Goal: Navigation & Orientation: Find specific page/section

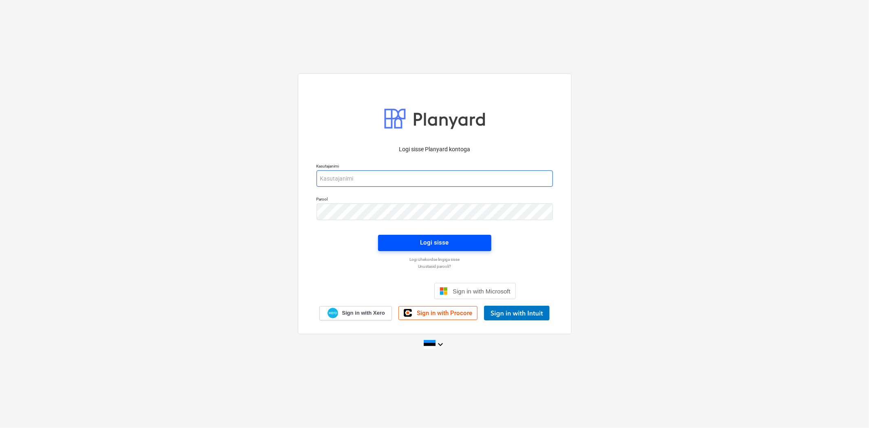
type input "[EMAIL_ADDRESS][DOMAIN_NAME]"
click at [406, 245] on span "Logi sisse" at bounding box center [435, 242] width 94 height 11
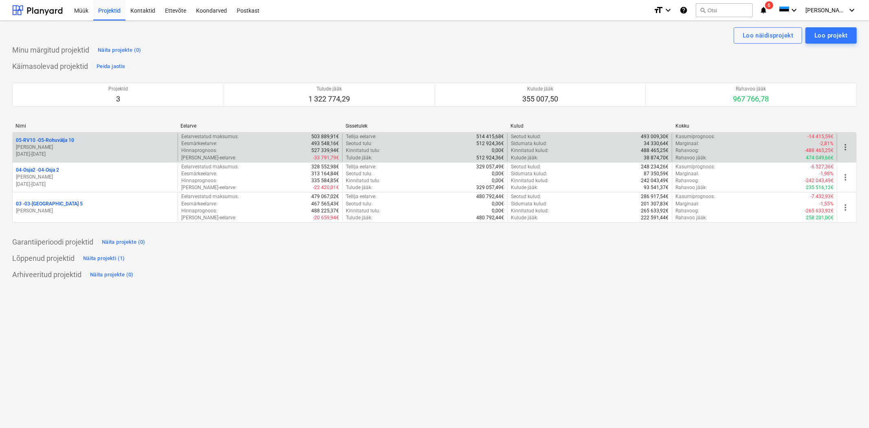
click at [38, 140] on p "05-RV10 - 05-Rohuvälja 10" at bounding box center [45, 140] width 58 height 7
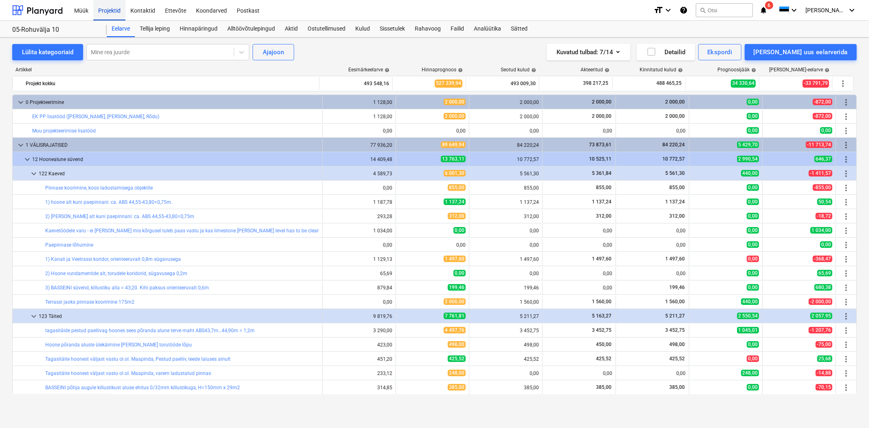
click at [118, 10] on div "Projektid" at bounding box center [109, 10] width 32 height 21
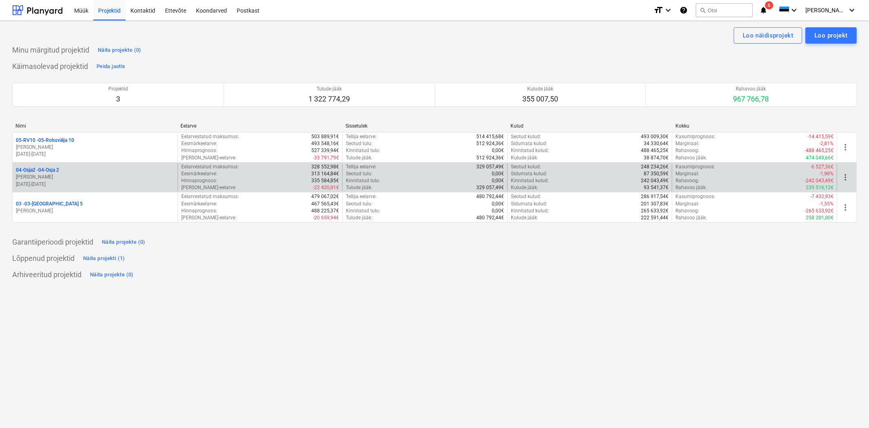
click at [55, 170] on p "04-Osja2 - 04-Osja 2" at bounding box center [37, 170] width 43 height 7
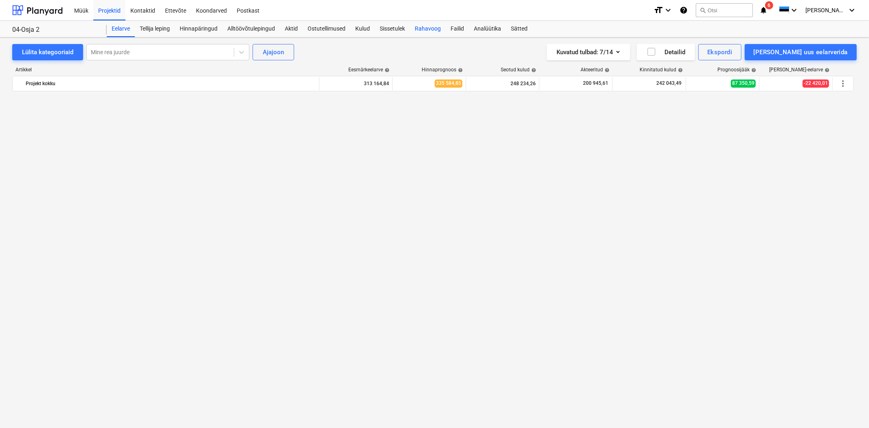
scroll to position [3667, 0]
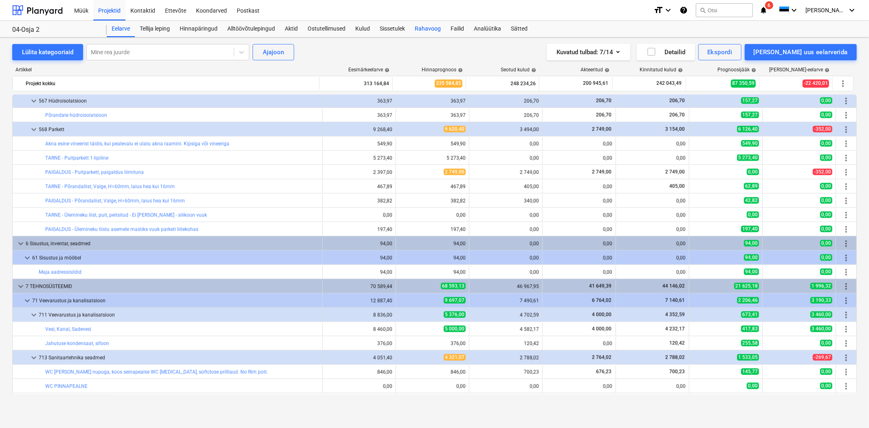
click at [441, 31] on div "Rahavoog" at bounding box center [428, 29] width 36 height 16
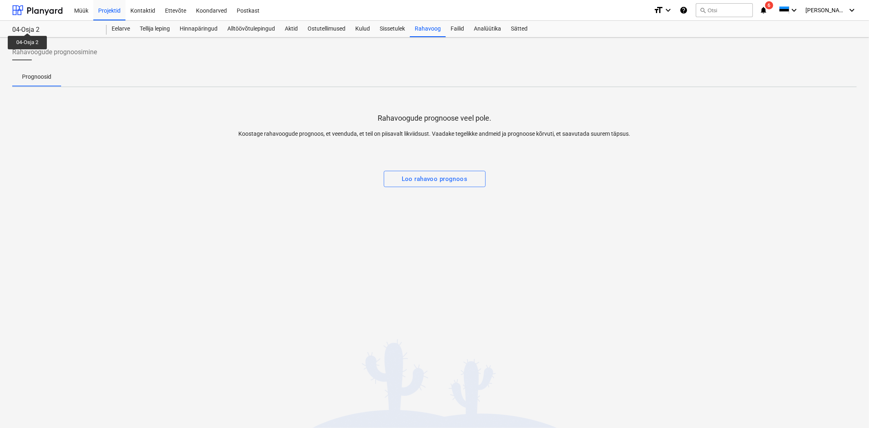
click at [27, 26] on div "04-Osja 2" at bounding box center [54, 30] width 85 height 9
click at [97, 15] on div "Projektid" at bounding box center [109, 10] width 32 height 21
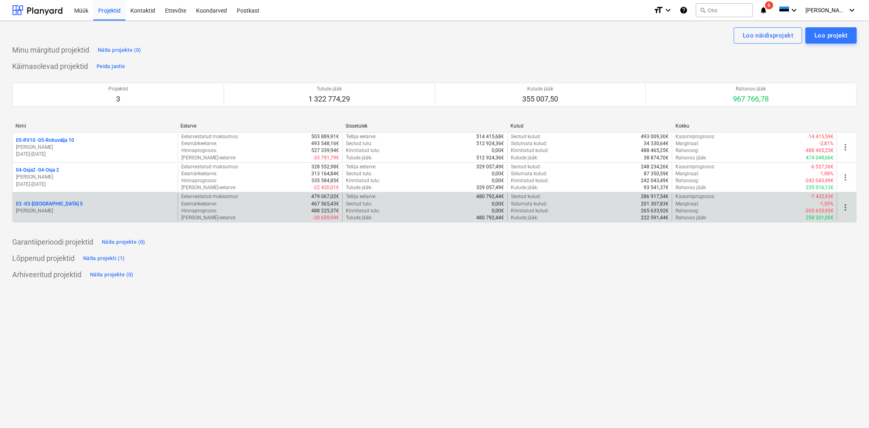
click at [35, 205] on p "03 - 03-[GEOGRAPHIC_DATA] 5" at bounding box center [49, 203] width 67 height 7
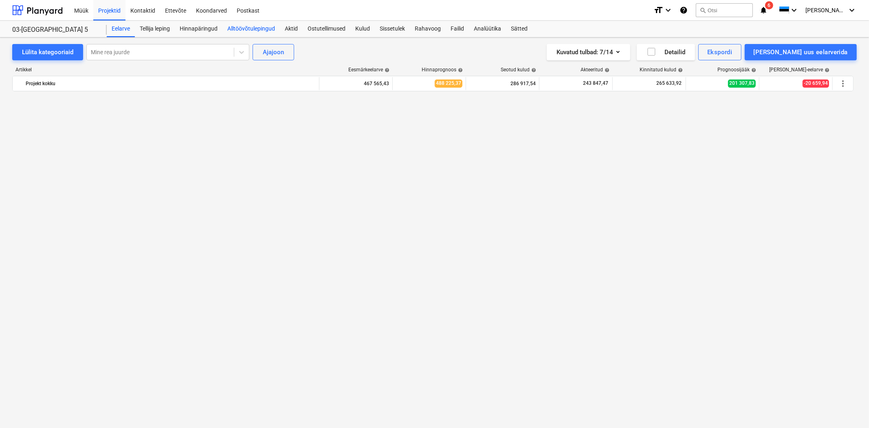
scroll to position [4903, 0]
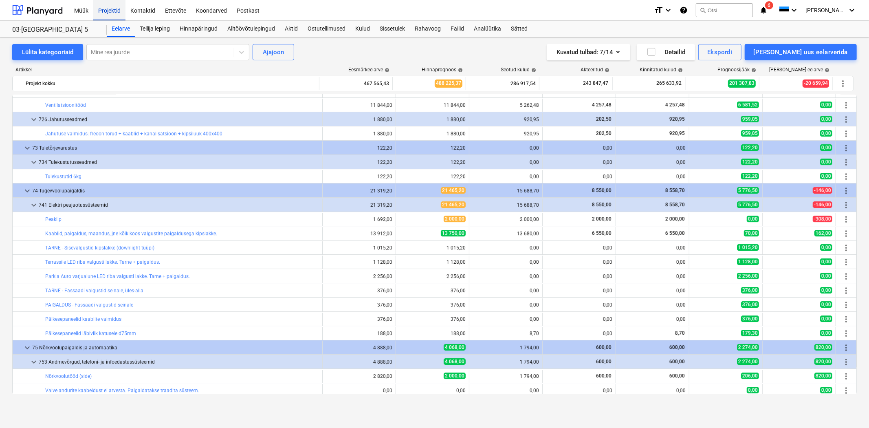
click at [104, 6] on div "Projektid" at bounding box center [109, 10] width 32 height 21
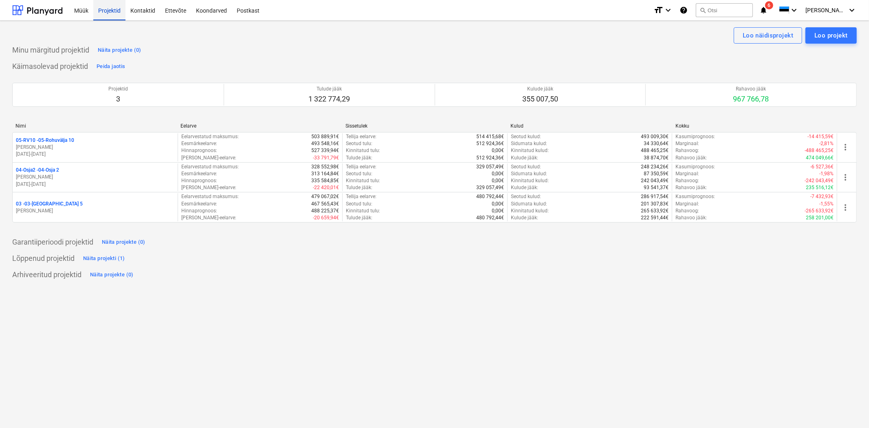
click at [106, 13] on div "Projektid" at bounding box center [109, 10] width 32 height 21
